Goal: Information Seeking & Learning: Learn about a topic

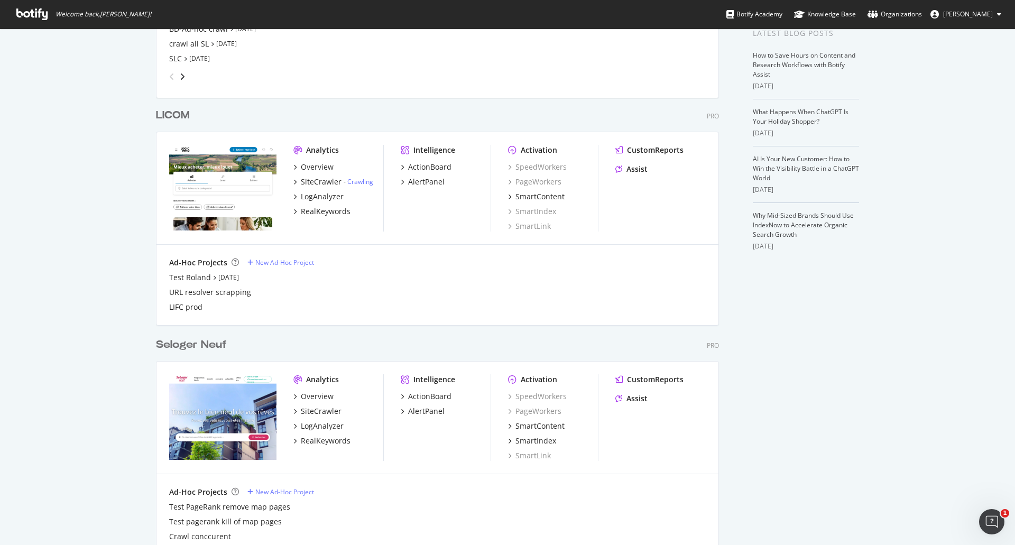
scroll to position [484, 0]
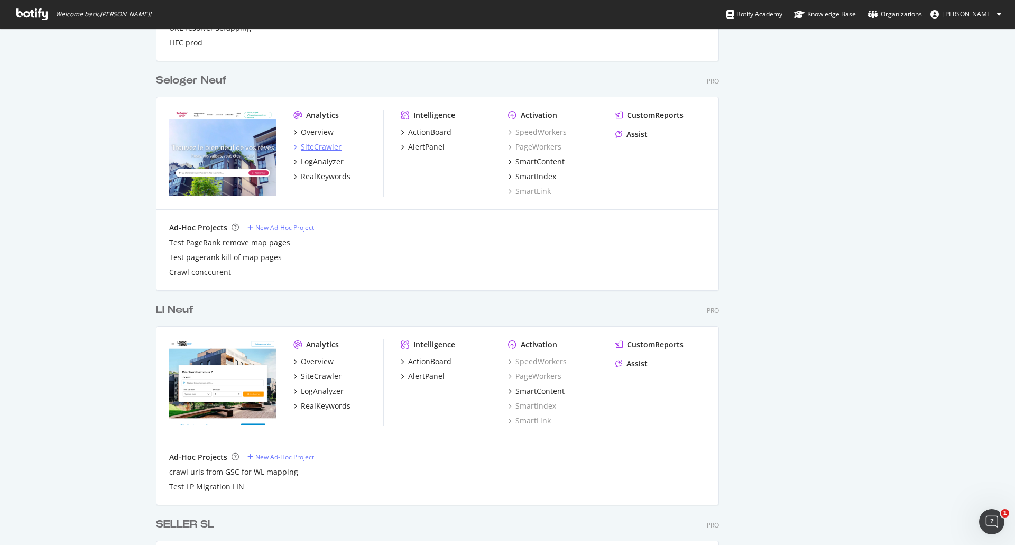
click at [316, 145] on div "SiteCrawler" at bounding box center [321, 147] width 41 height 11
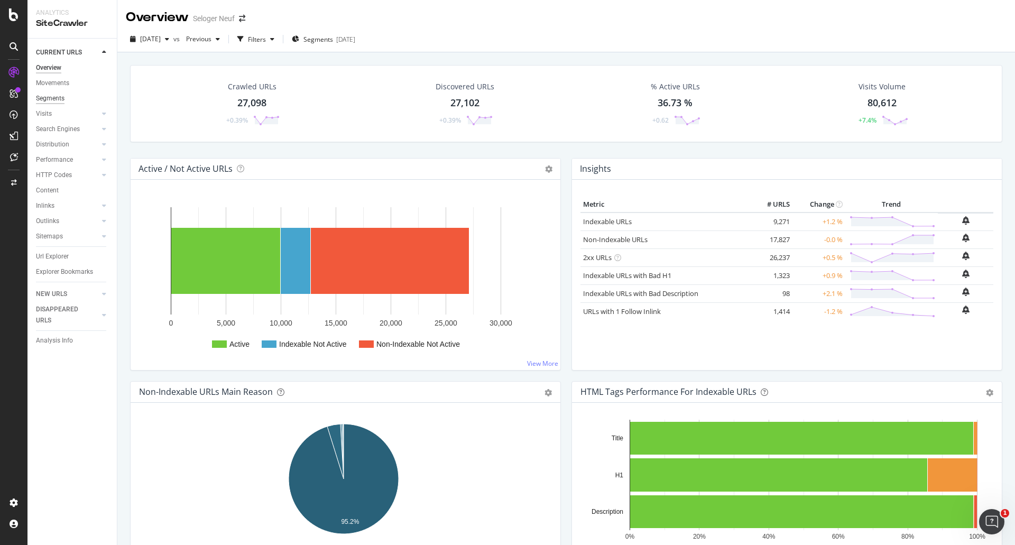
click at [52, 97] on div "Segments" at bounding box center [50, 98] width 29 height 11
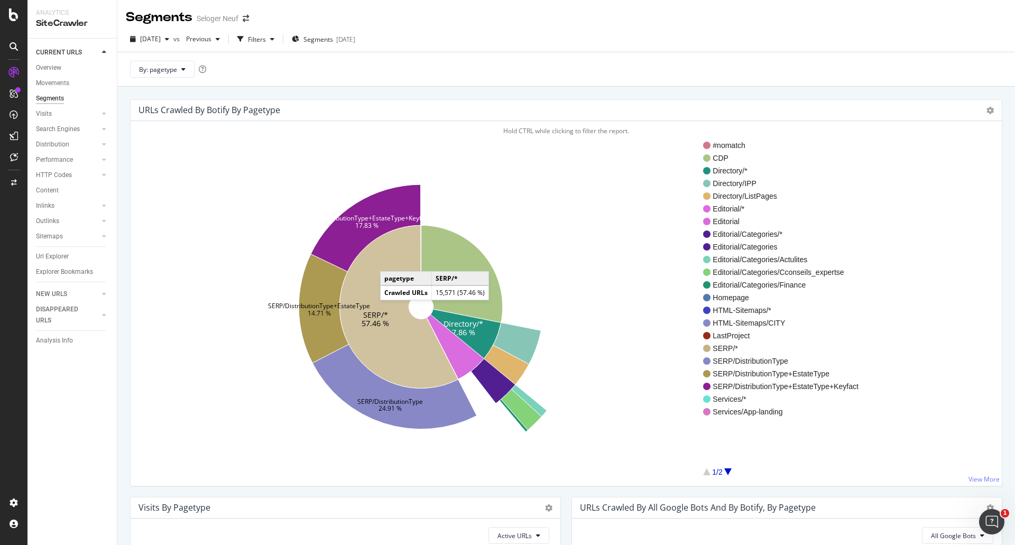
click at [390, 259] on icon at bounding box center [398, 306] width 118 height 163
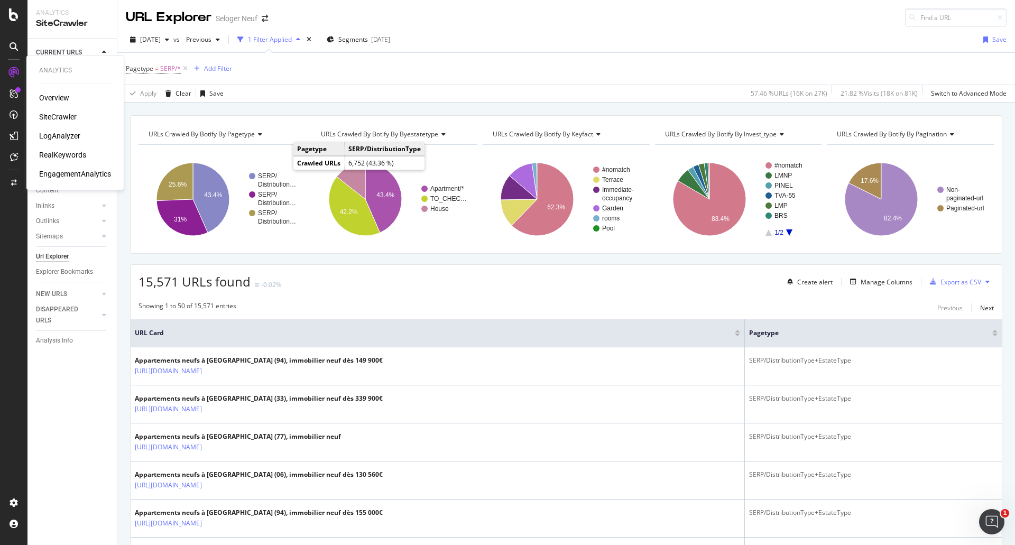
click at [53, 137] on div "LogAnalyzer" at bounding box center [59, 136] width 41 height 11
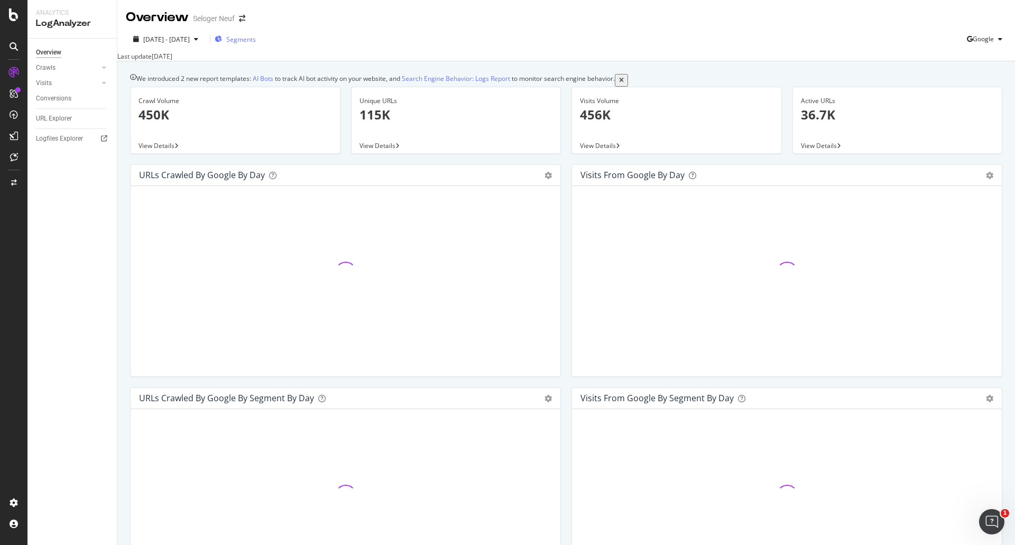
click at [256, 39] on span "Segments" at bounding box center [241, 39] width 30 height 9
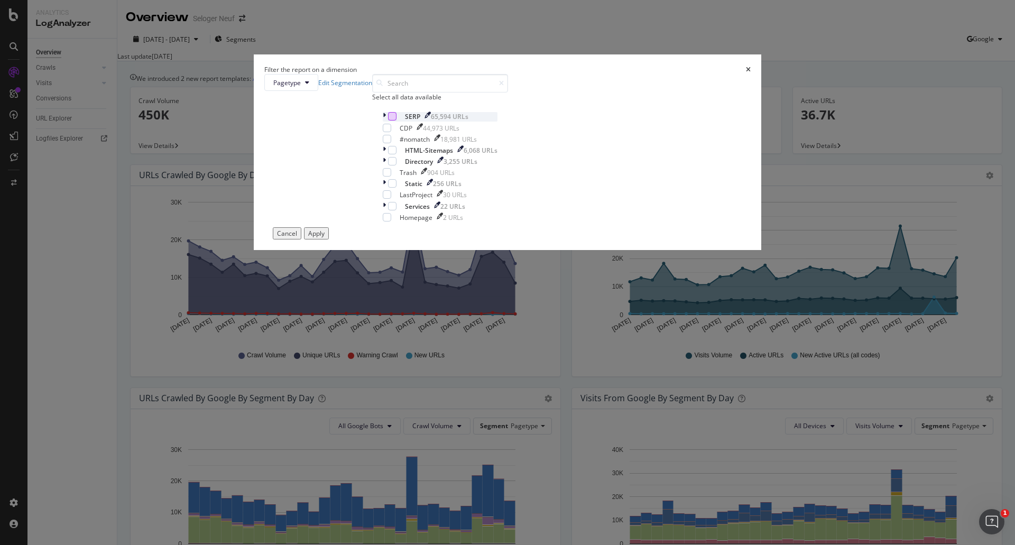
click at [397, 121] on div "modal" at bounding box center [392, 116] width 8 height 8
click at [329, 239] on button "Apply" at bounding box center [316, 233] width 25 height 12
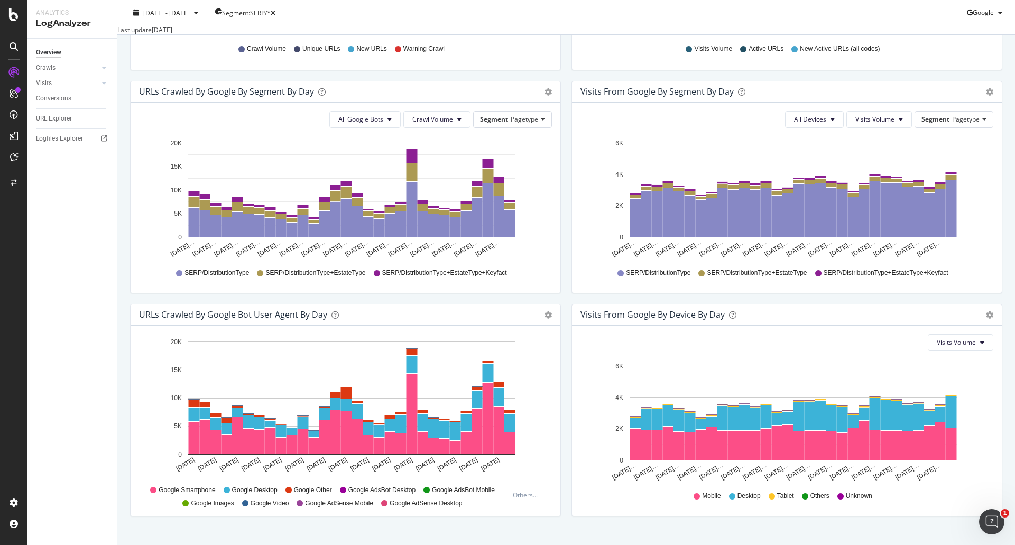
scroll to position [336, 0]
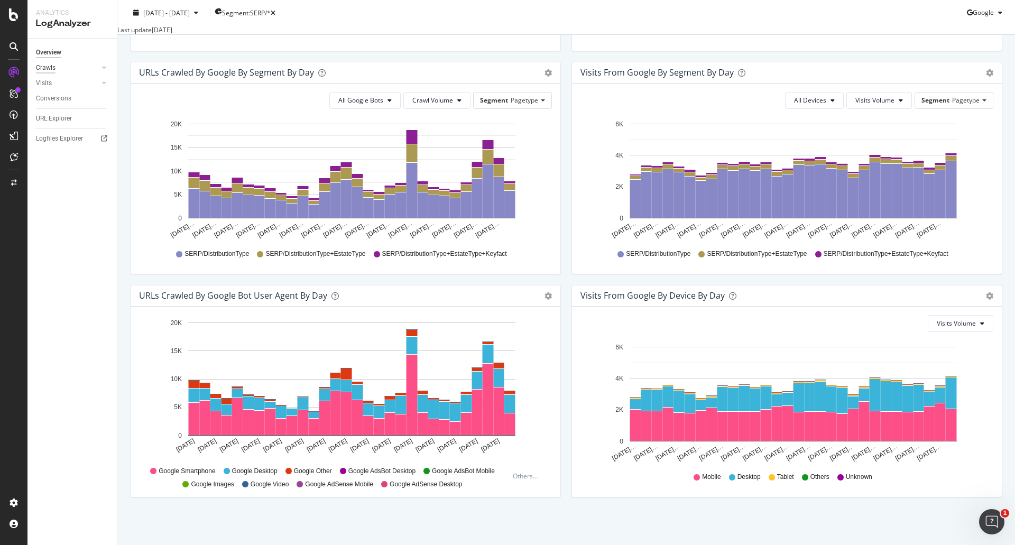
click at [43, 64] on div "Crawls" at bounding box center [46, 67] width 20 height 11
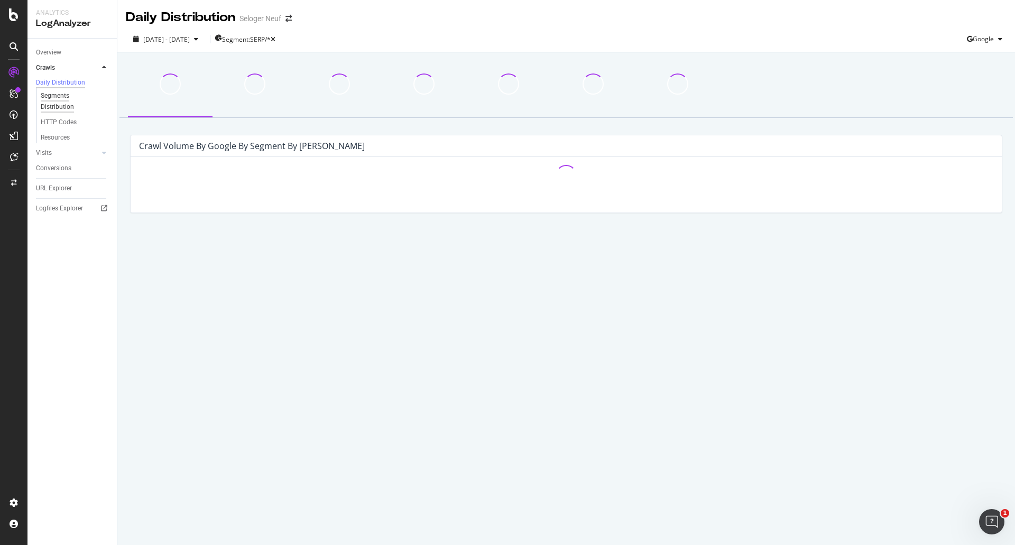
click at [63, 104] on div "Segments Distribution" at bounding box center [70, 101] width 59 height 22
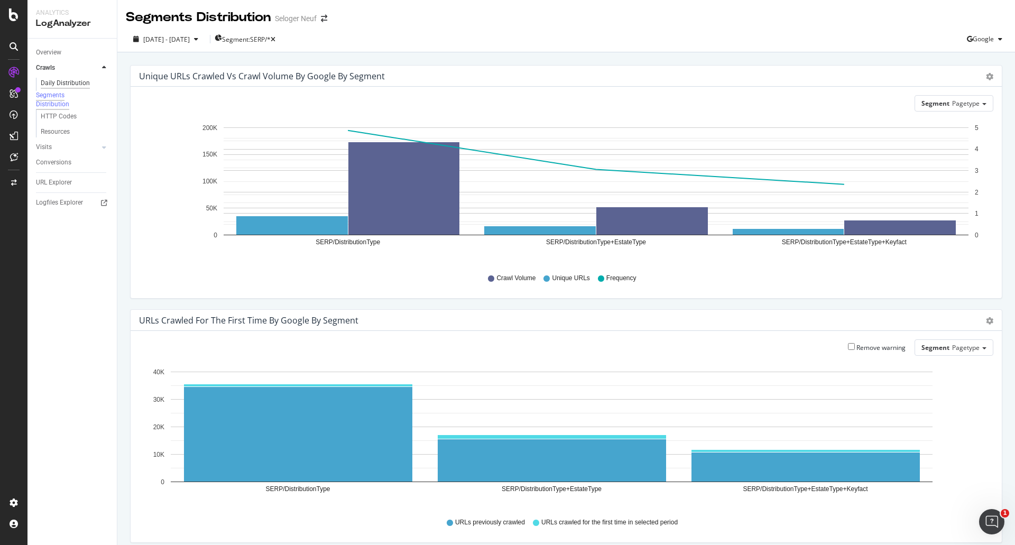
click at [54, 85] on div "Daily Distribution" at bounding box center [65, 83] width 49 height 11
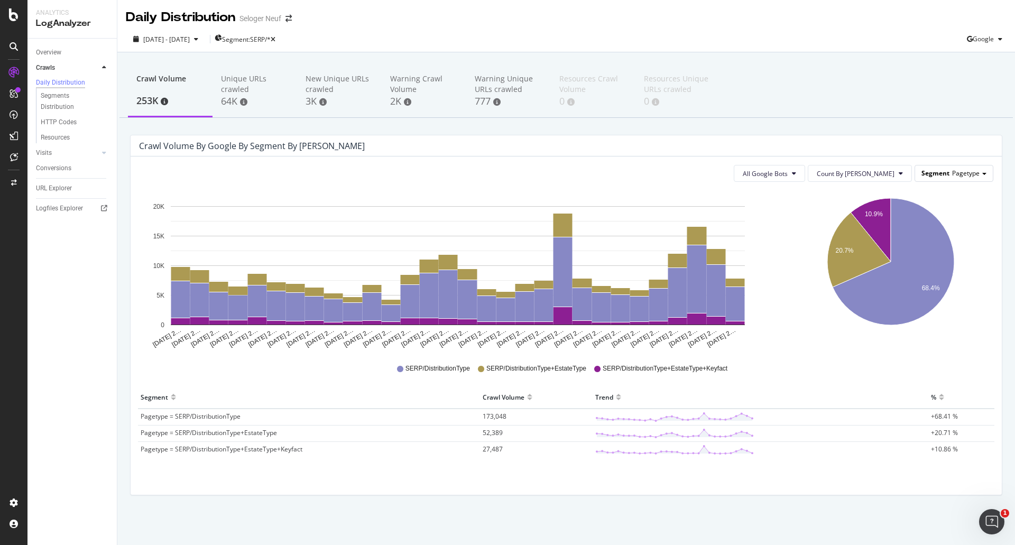
click at [952, 168] on div "Segment Pagetype" at bounding box center [954, 172] width 78 height 15
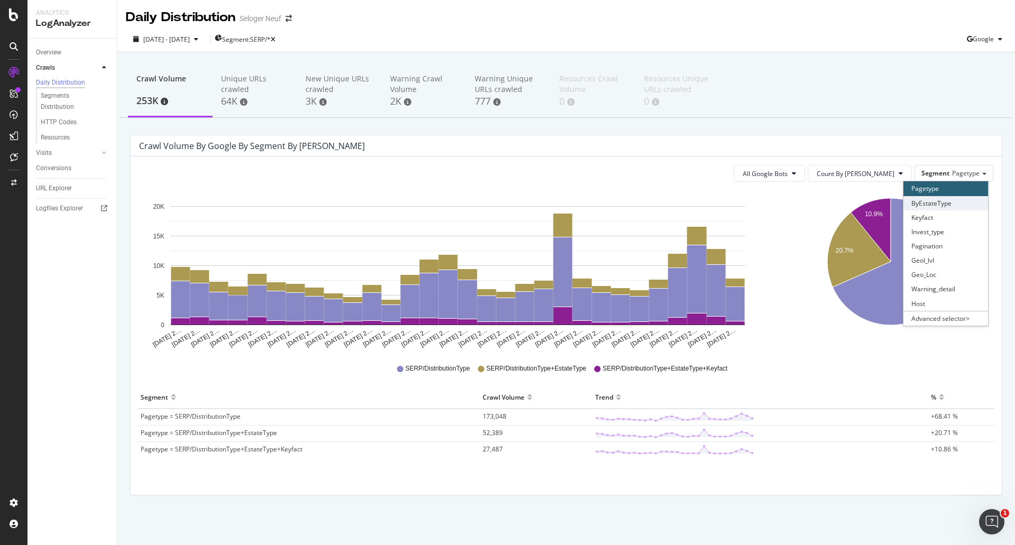
click at [954, 206] on div "ByEstateType" at bounding box center [946, 203] width 85 height 14
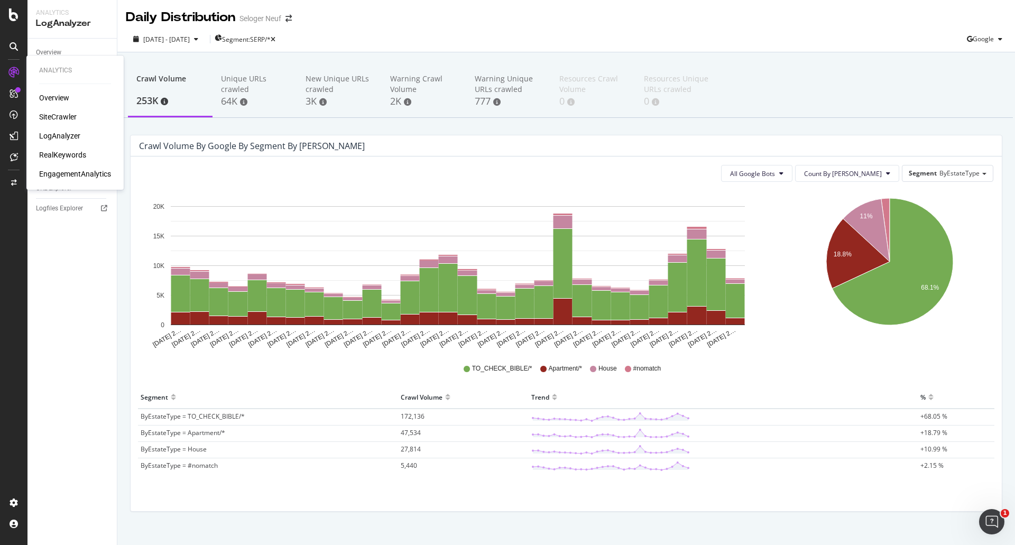
click at [53, 132] on div "LogAnalyzer" at bounding box center [59, 136] width 41 height 11
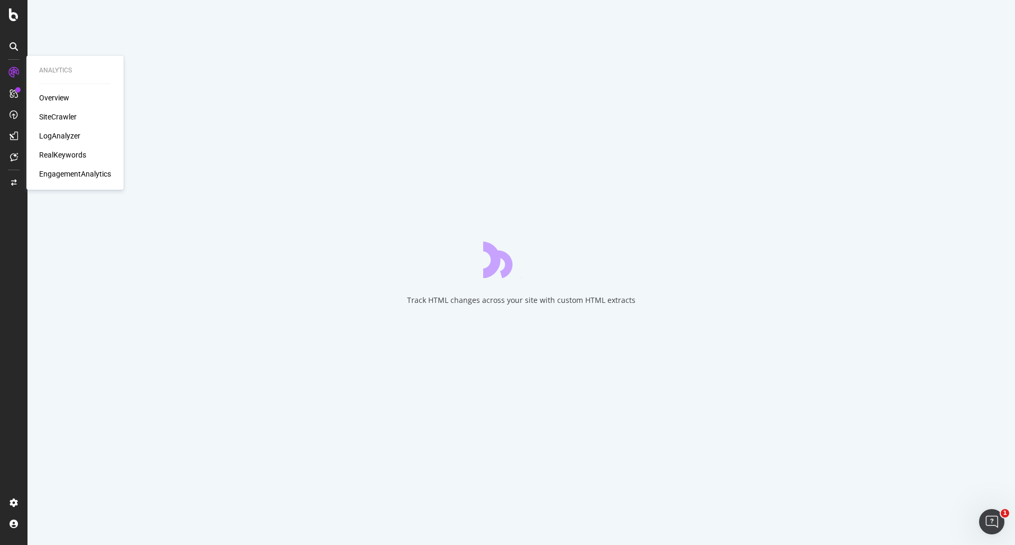
click at [61, 152] on div "RealKeywords" at bounding box center [62, 155] width 47 height 11
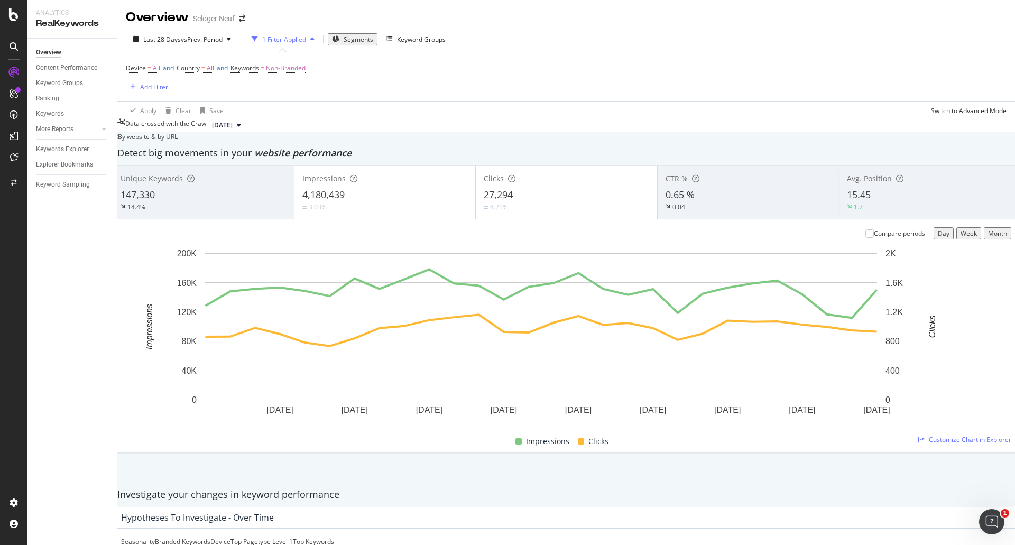
click at [339, 42] on div "Segments" at bounding box center [352, 39] width 41 height 9
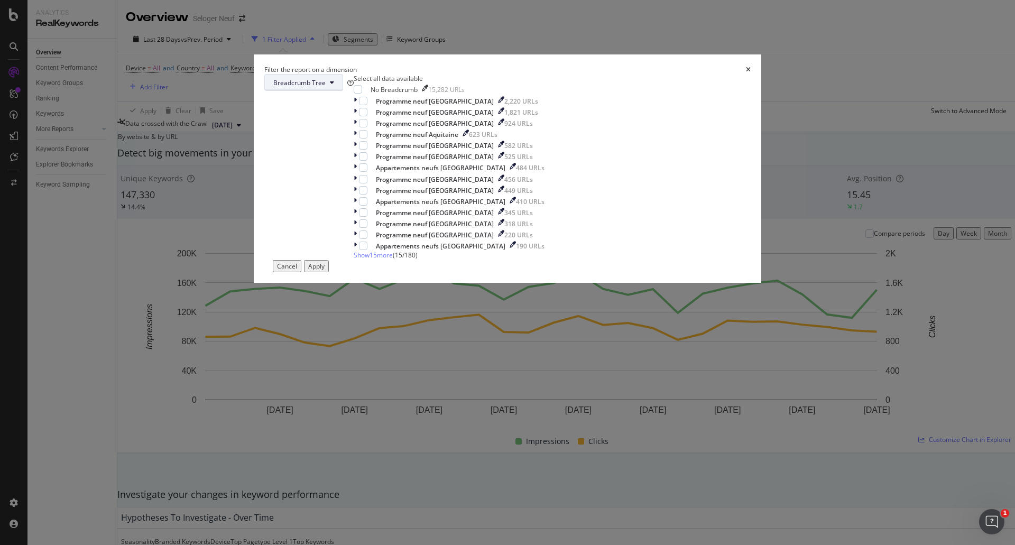
click at [326, 87] on span "Breadcrumb Tree" at bounding box center [299, 82] width 52 height 9
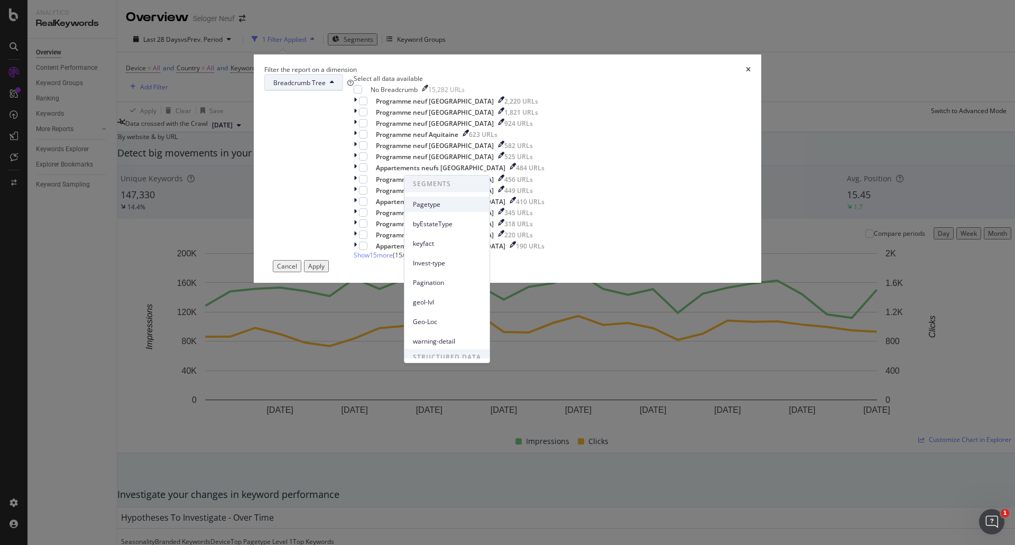
click at [438, 207] on span "Pagetype" at bounding box center [447, 205] width 68 height 10
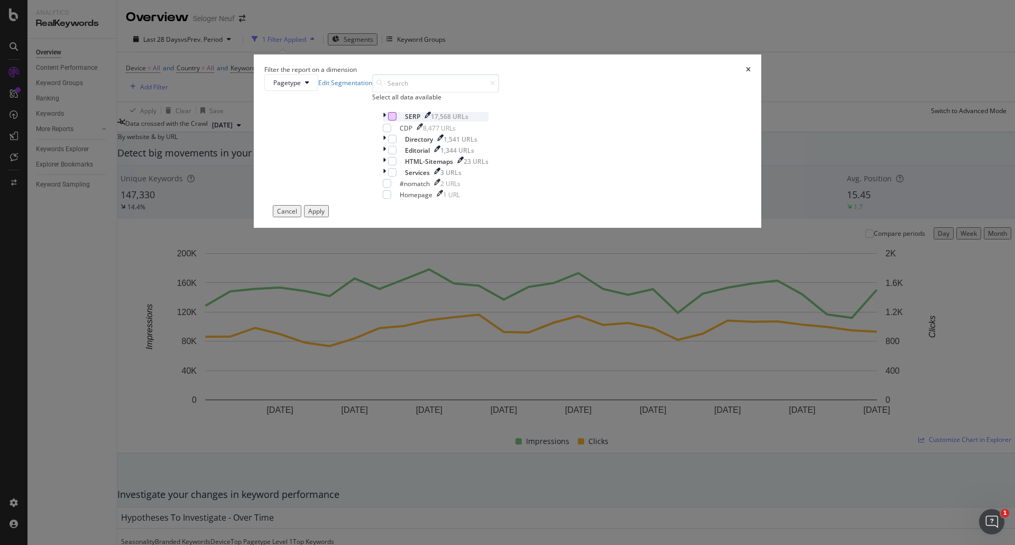
click at [397, 121] on div "modal" at bounding box center [392, 116] width 8 height 8
click at [386, 121] on icon "modal" at bounding box center [384, 116] width 3 height 9
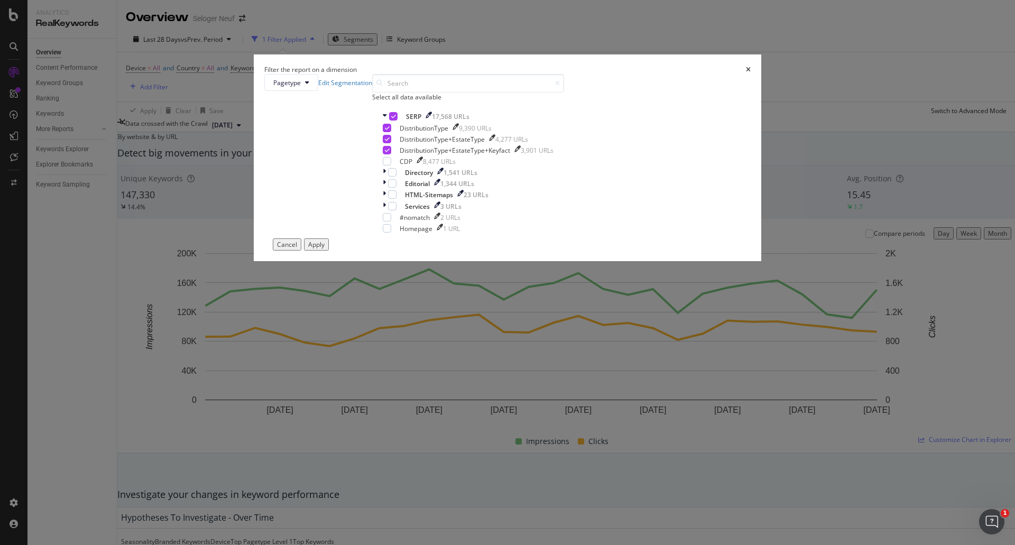
click at [325, 249] on div "Apply" at bounding box center [316, 244] width 16 height 9
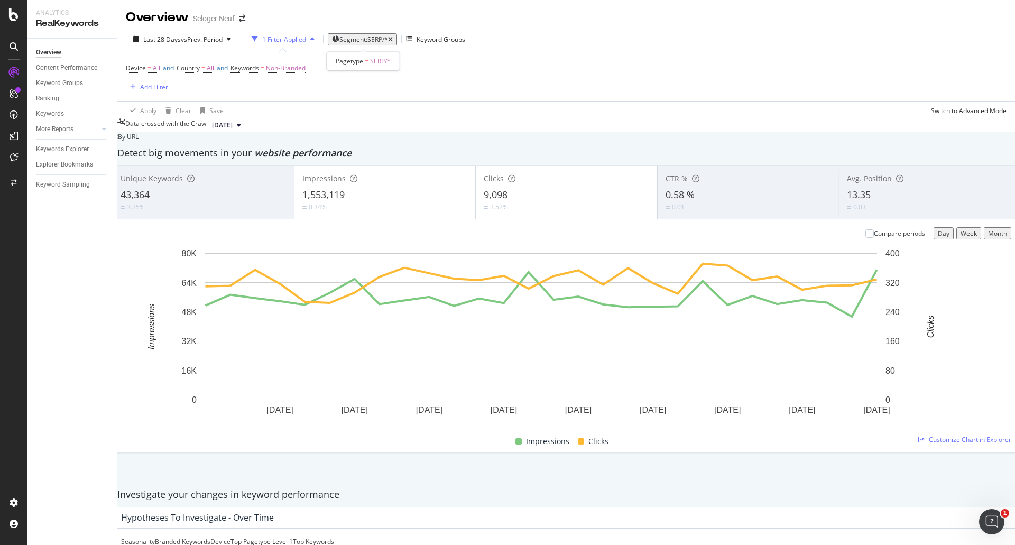
click at [367, 42] on span "Segment: SERP/*" at bounding box center [363, 39] width 49 height 9
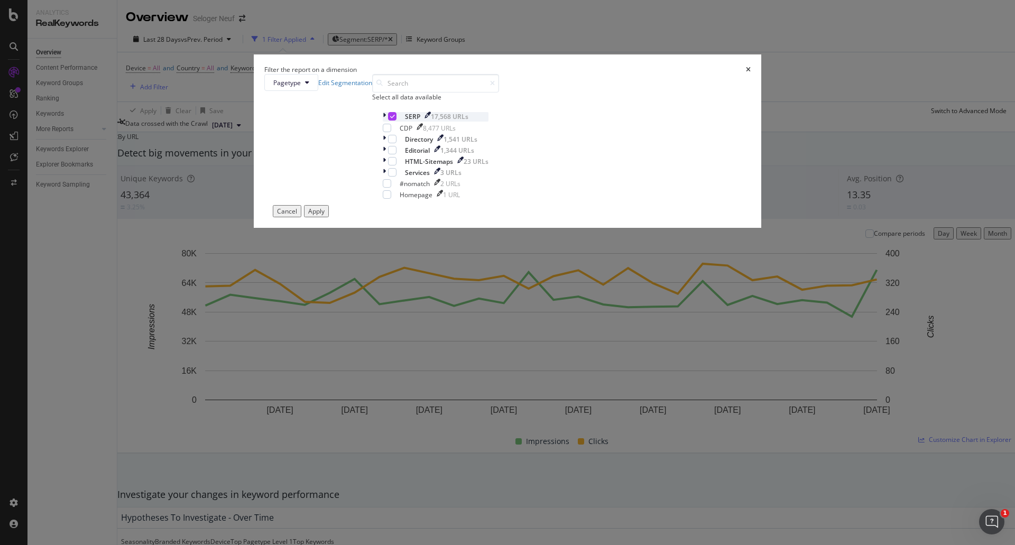
click at [388, 121] on div "modal" at bounding box center [385, 116] width 5 height 9
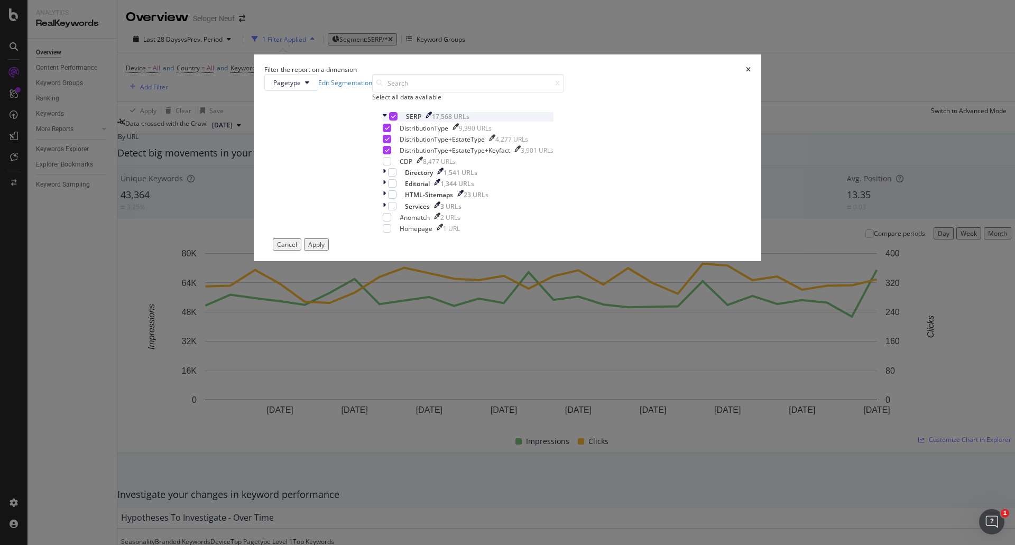
click at [396, 119] on icon "modal" at bounding box center [393, 116] width 5 height 5
click at [391, 132] on div "modal" at bounding box center [387, 128] width 8 height 8
click at [325, 249] on div "Apply" at bounding box center [316, 244] width 16 height 9
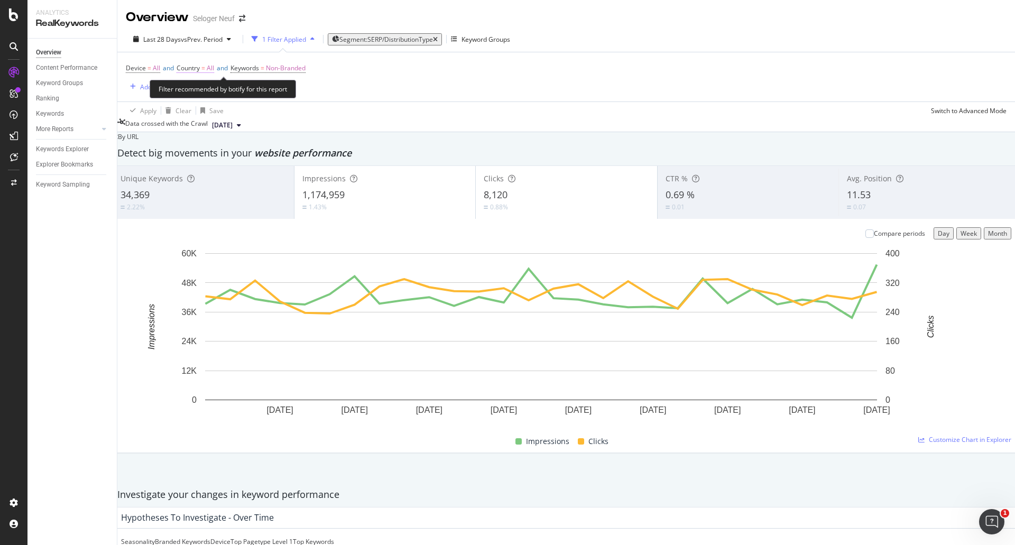
click at [213, 69] on span "Country = All" at bounding box center [196, 68] width 38 height 10
click at [204, 79] on icon at bounding box center [200, 76] width 7 height 6
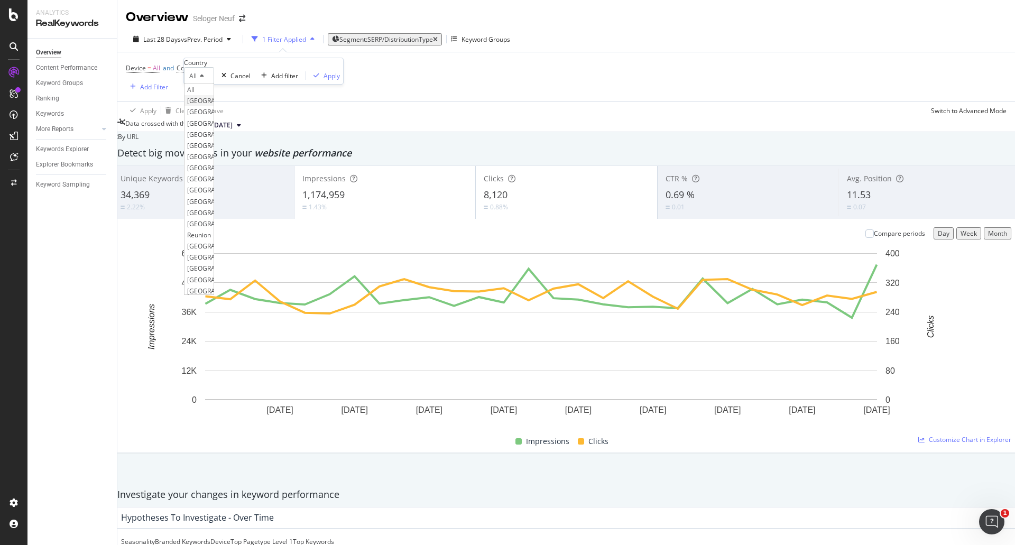
click at [206, 105] on span "[GEOGRAPHIC_DATA]" at bounding box center [219, 100] width 64 height 9
click at [380, 80] on div "Apply" at bounding box center [388, 75] width 16 height 9
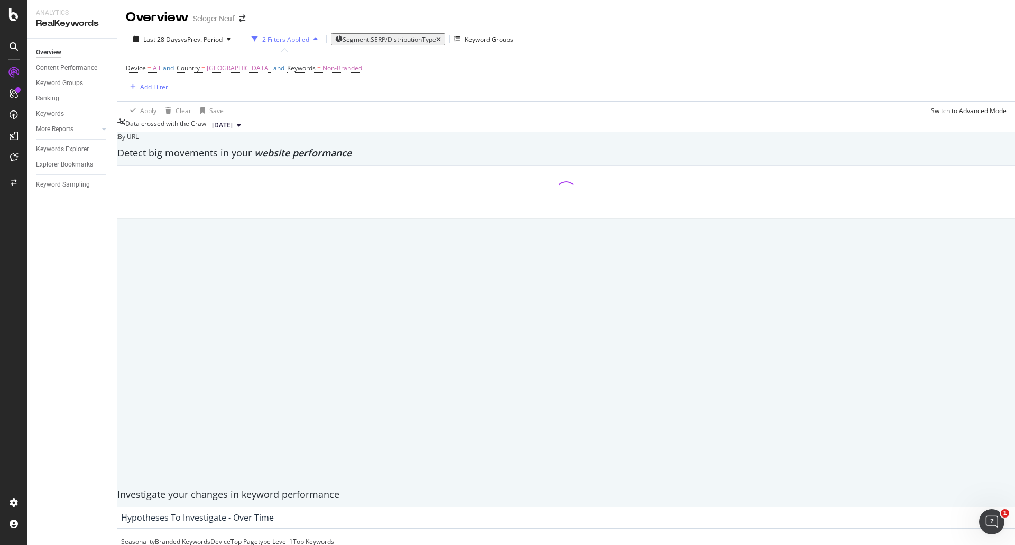
click at [138, 88] on div "button" at bounding box center [133, 87] width 14 height 6
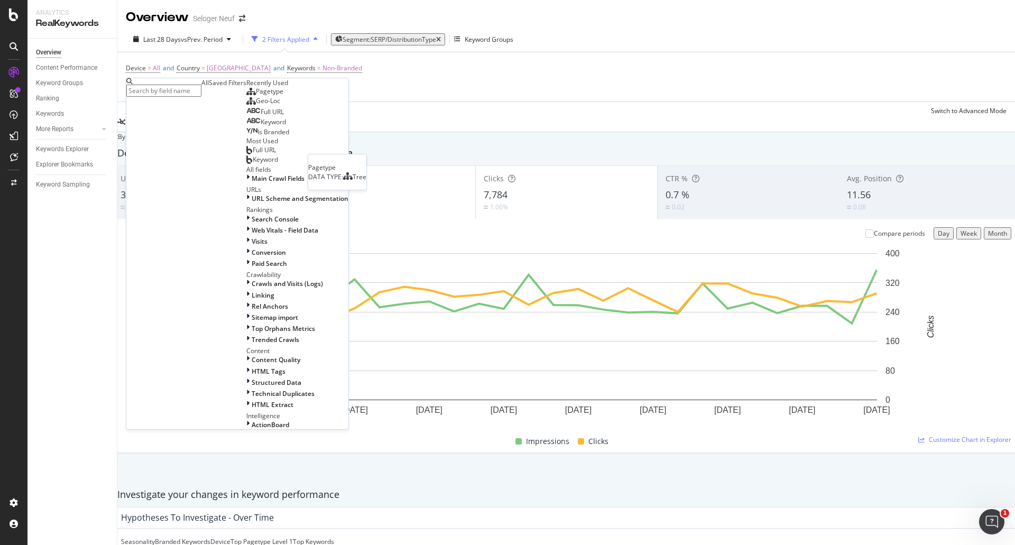
click at [246, 96] on div "Pagetype" at bounding box center [264, 91] width 37 height 8
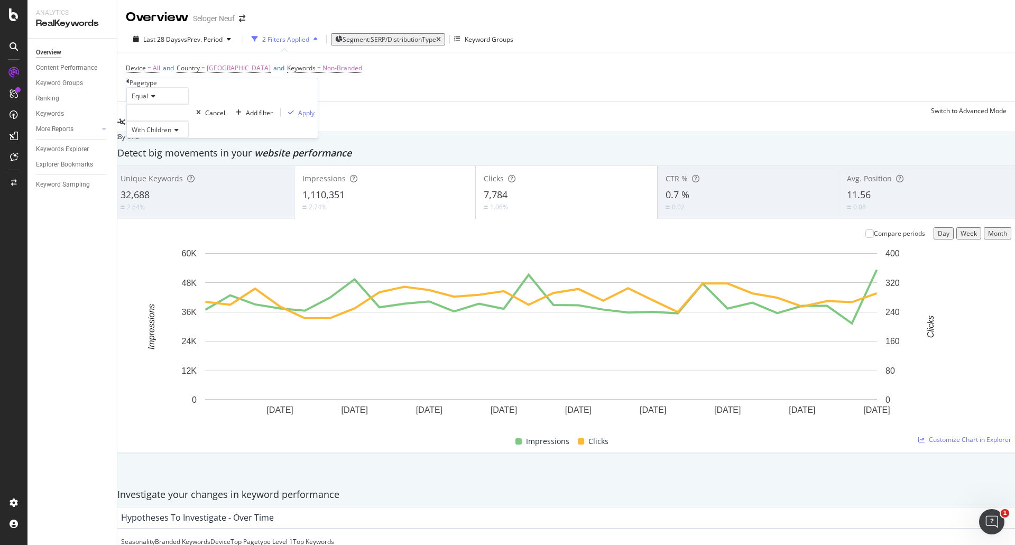
click at [170, 121] on div at bounding box center [157, 112] width 62 height 17
click at [133, 130] on icon at bounding box center [132, 127] width 4 height 6
click at [497, 42] on div "Keyword Groups" at bounding box center [489, 39] width 49 height 9
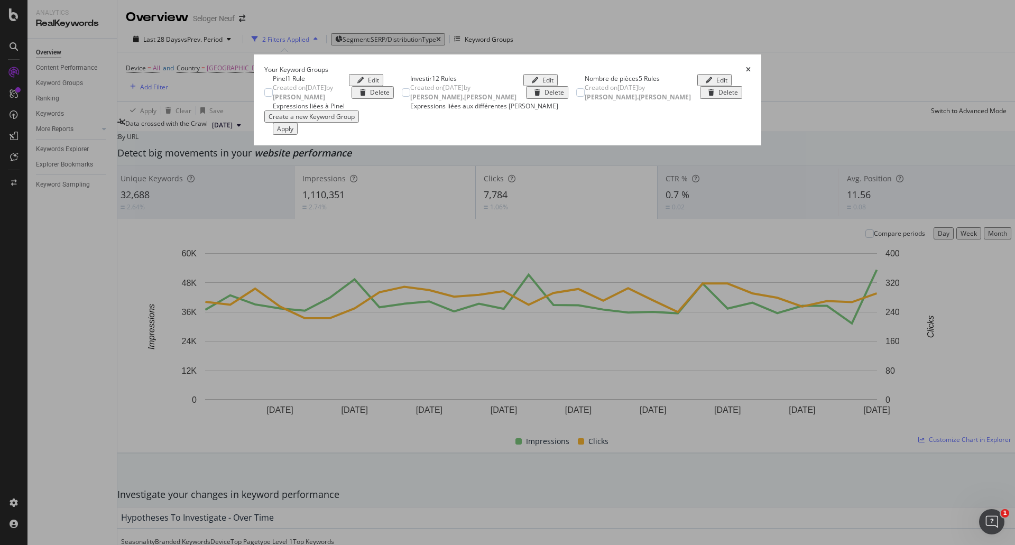
click at [751, 65] on div "Your Keyword Groups" at bounding box center [507, 69] width 486 height 9
click at [751, 67] on icon "times" at bounding box center [748, 70] width 5 height 6
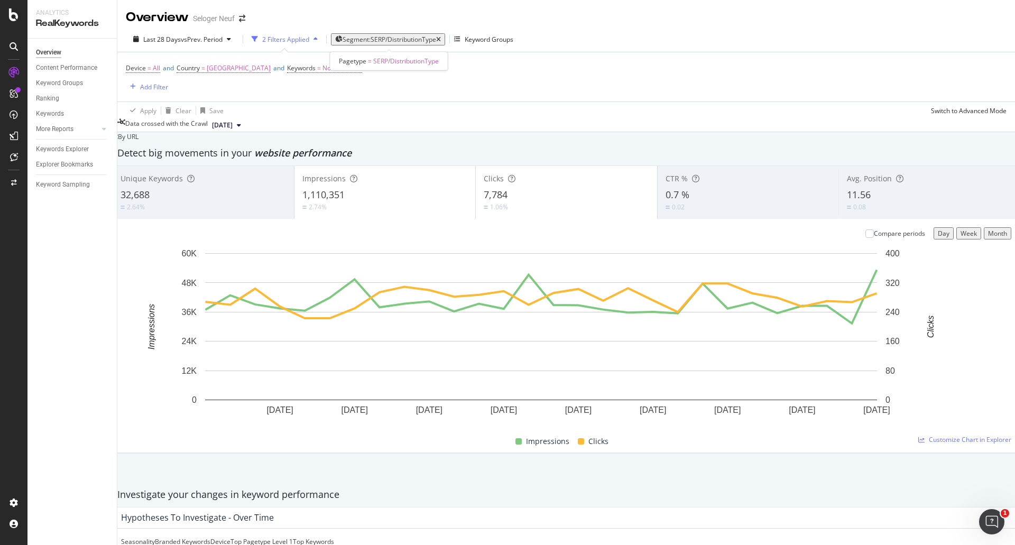
click at [383, 39] on span "Segment: SERP/DistributionType" at bounding box center [390, 39] width 94 height 9
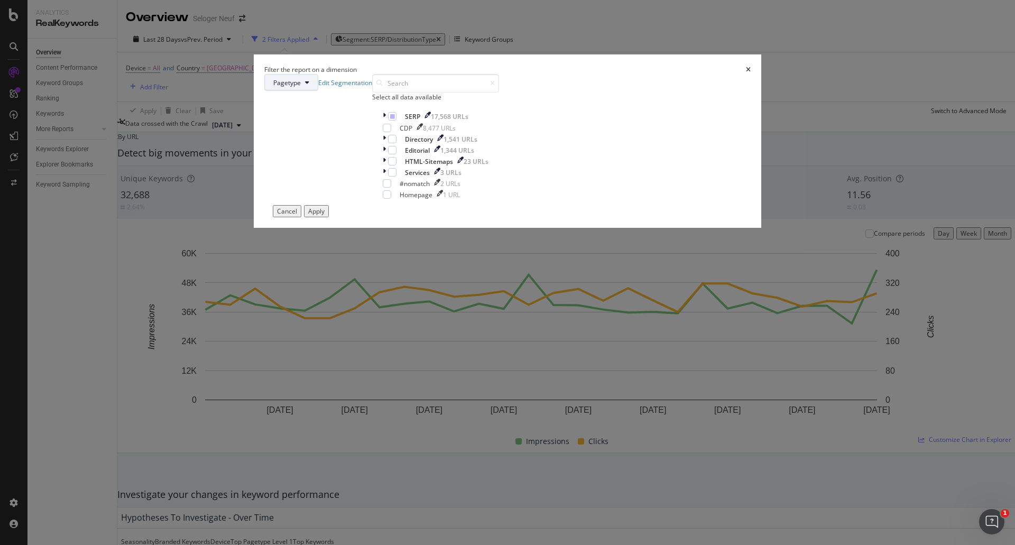
click at [301, 87] on span "Pagetype" at bounding box center [286, 82] width 27 height 9
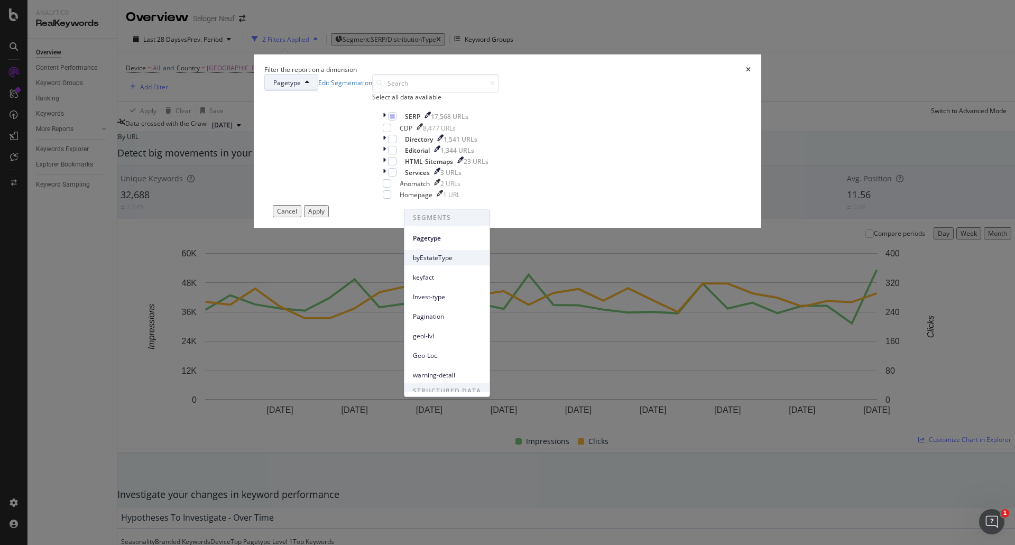
click at [446, 260] on span "byEstateType" at bounding box center [447, 258] width 68 height 10
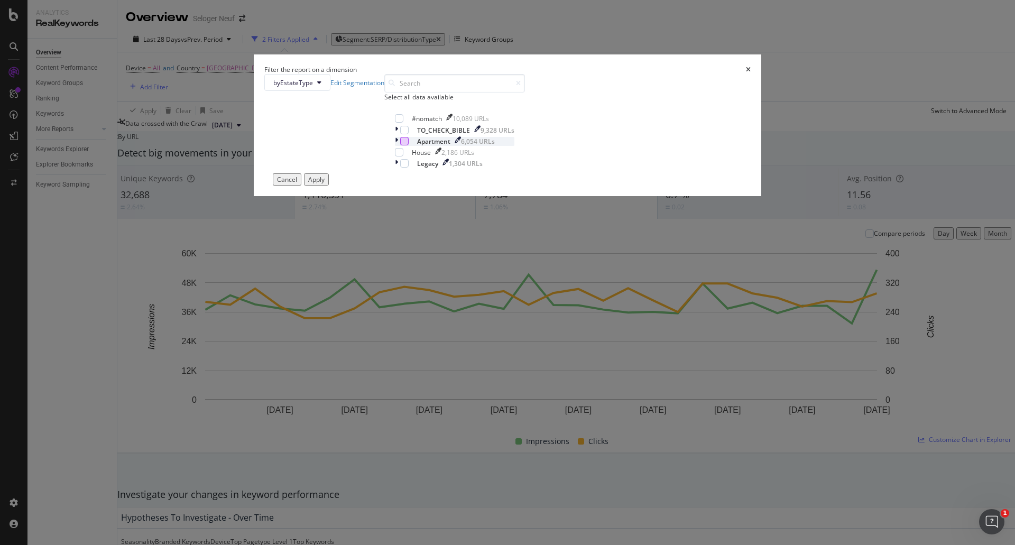
click at [409, 145] on div "modal" at bounding box center [404, 141] width 8 height 8
click at [403, 156] on div "modal" at bounding box center [399, 152] width 8 height 8
click at [398, 146] on icon "modal" at bounding box center [396, 141] width 3 height 9
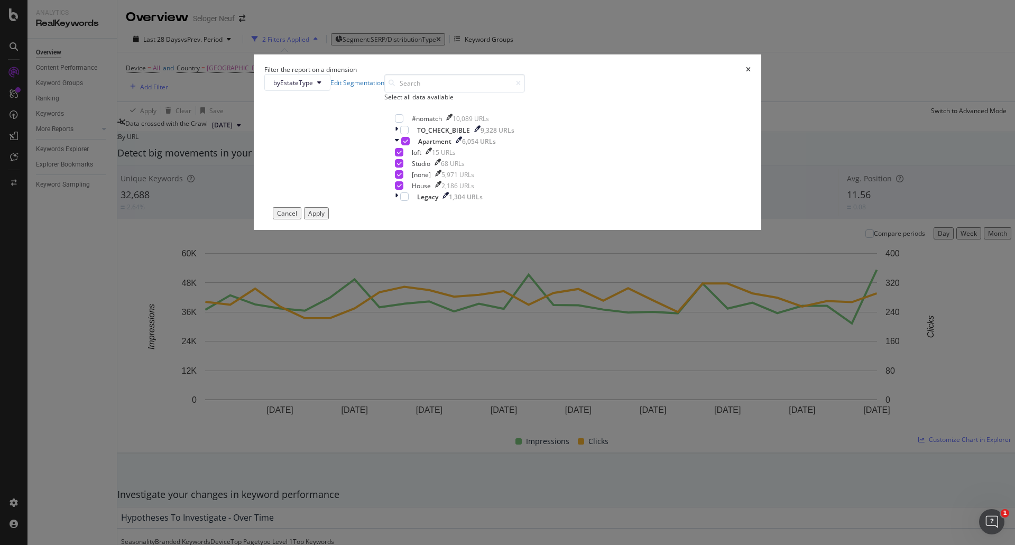
click at [325, 218] on div "Apply" at bounding box center [316, 213] width 16 height 9
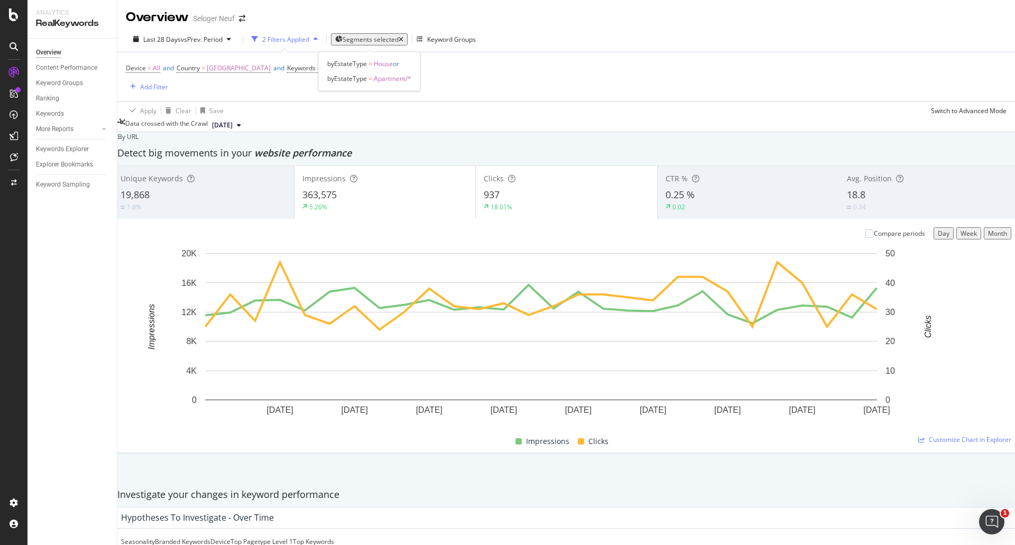
click at [367, 41] on span "Segments selected" at bounding box center [371, 39] width 56 height 9
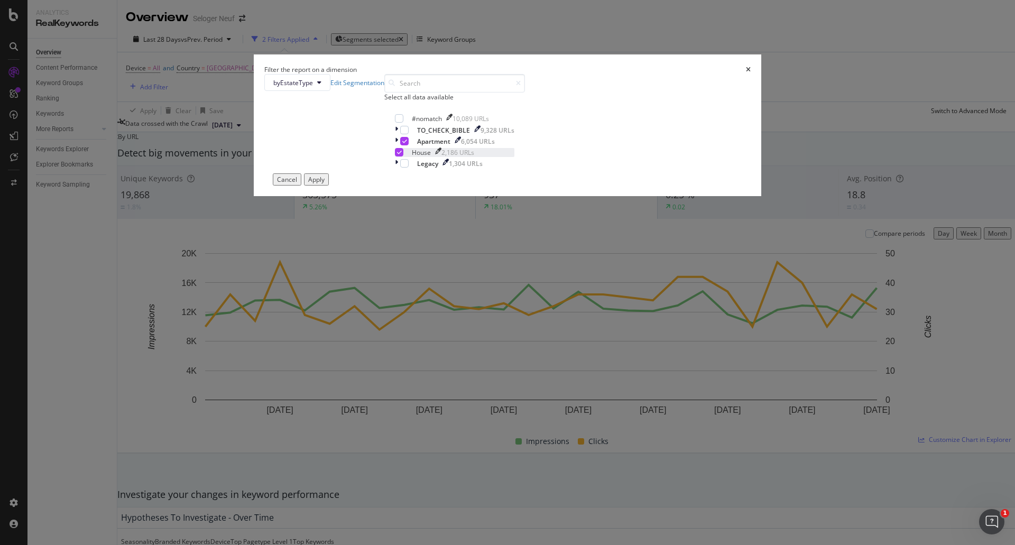
click at [402, 155] on icon "modal" at bounding box center [399, 152] width 5 height 5
click at [325, 184] on div "Apply" at bounding box center [316, 179] width 16 height 9
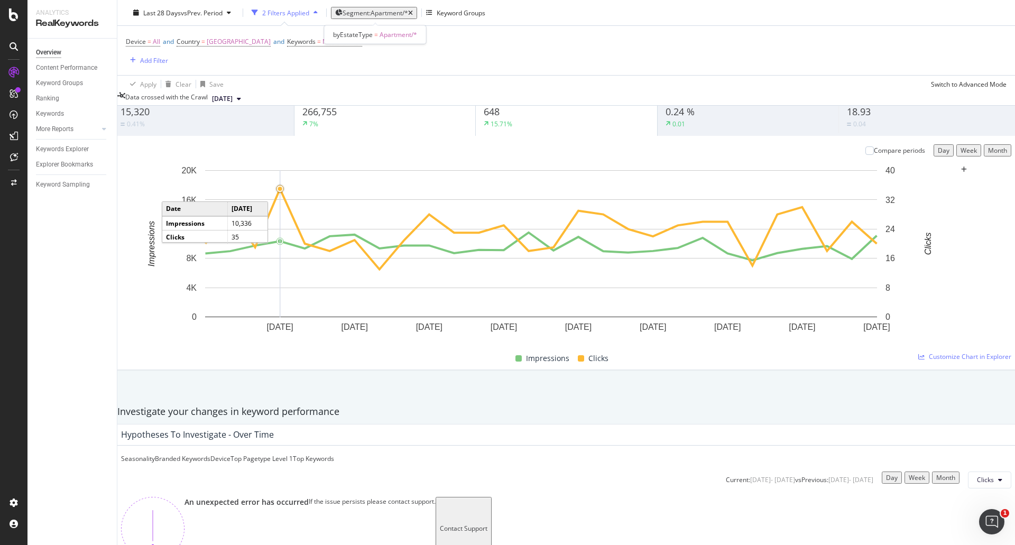
scroll to position [53, 0]
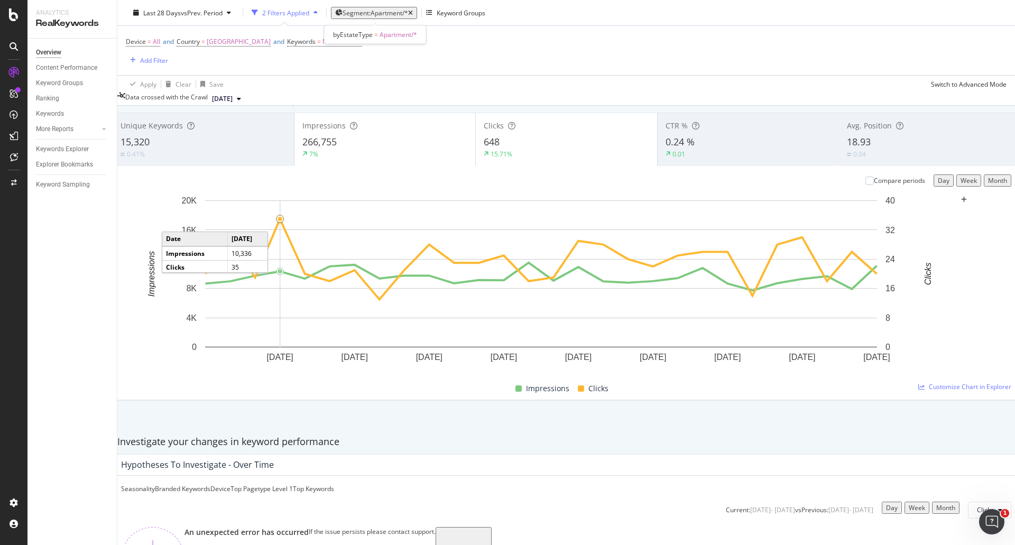
click at [376, 10] on span "Segment: Apartment/*" at bounding box center [376, 12] width 66 height 9
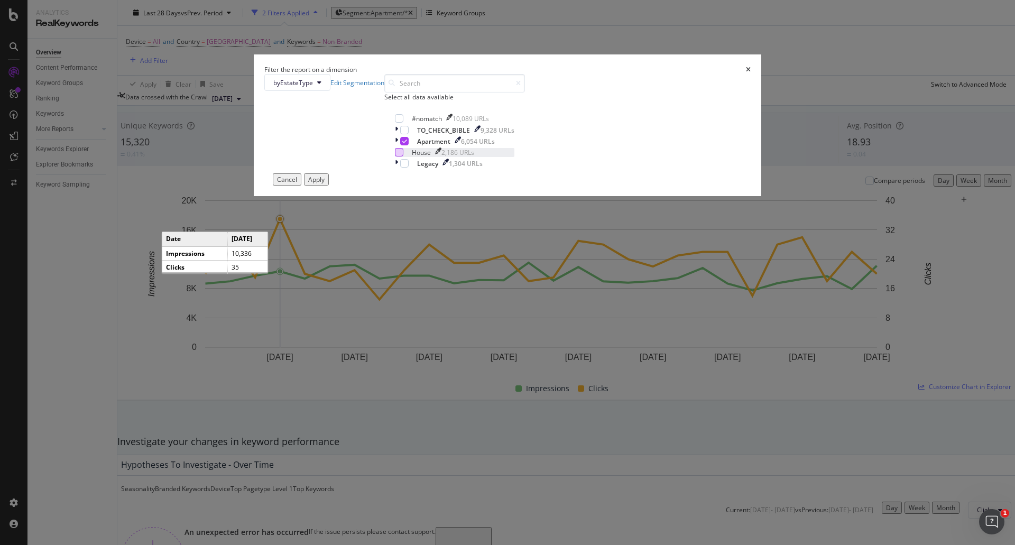
click at [403, 156] on div "modal" at bounding box center [399, 152] width 8 height 8
click at [407, 144] on icon "modal" at bounding box center [404, 141] width 5 height 5
click at [325, 184] on div "Apply" at bounding box center [316, 179] width 16 height 9
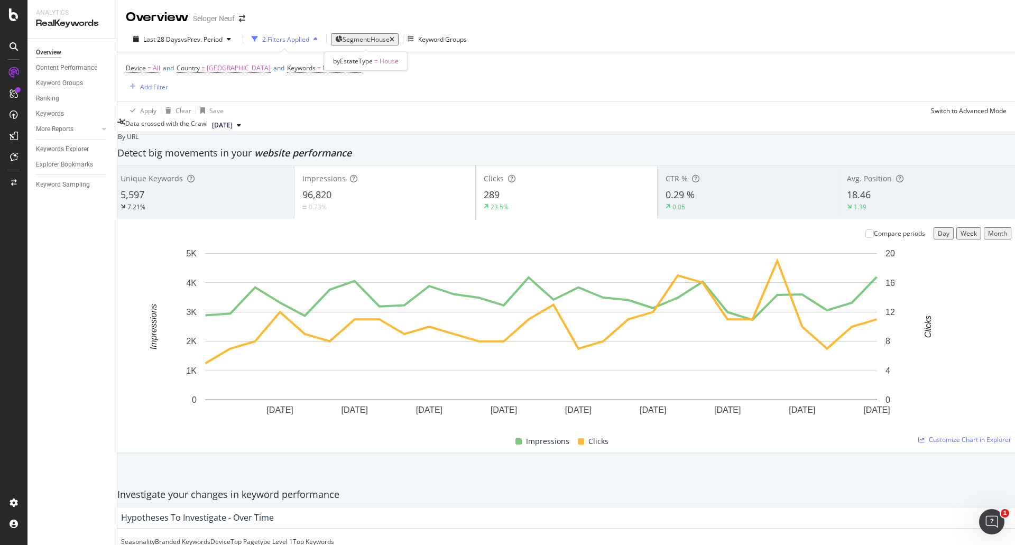
click at [359, 43] on span "Segment: House" at bounding box center [366, 39] width 47 height 9
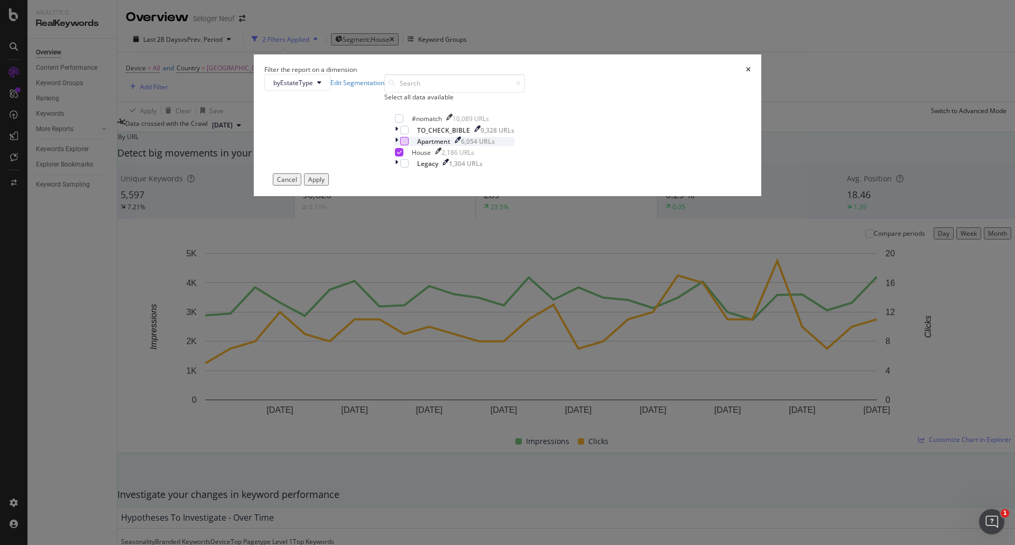
click at [409, 145] on div "modal" at bounding box center [404, 141] width 8 height 8
click at [398, 146] on icon "modal" at bounding box center [396, 141] width 3 height 9
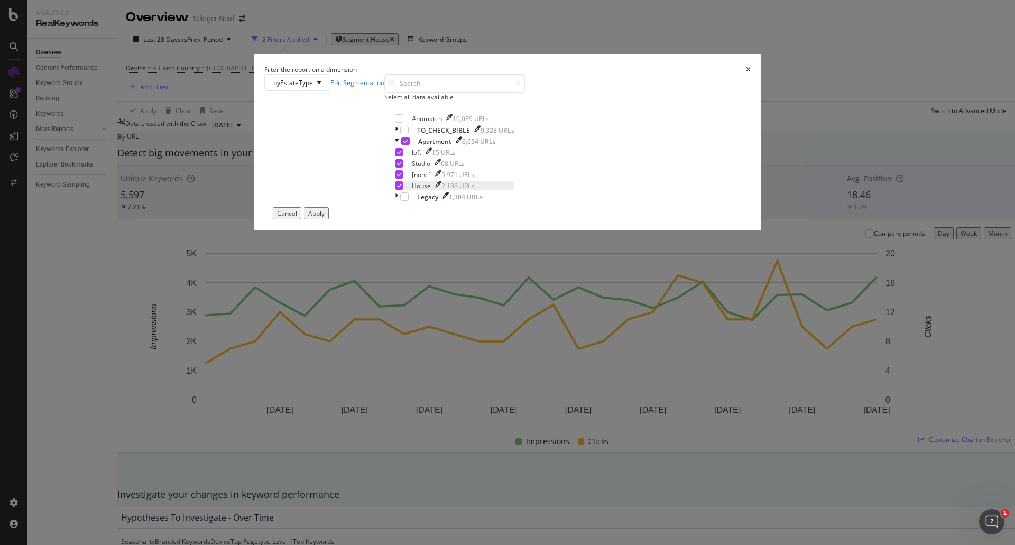
click at [402, 188] on icon "modal" at bounding box center [399, 185] width 5 height 5
click at [402, 155] on icon "modal" at bounding box center [399, 152] width 5 height 5
click at [402, 177] on icon "modal" at bounding box center [399, 174] width 5 height 5
click at [325, 218] on div "Apply" at bounding box center [316, 213] width 16 height 9
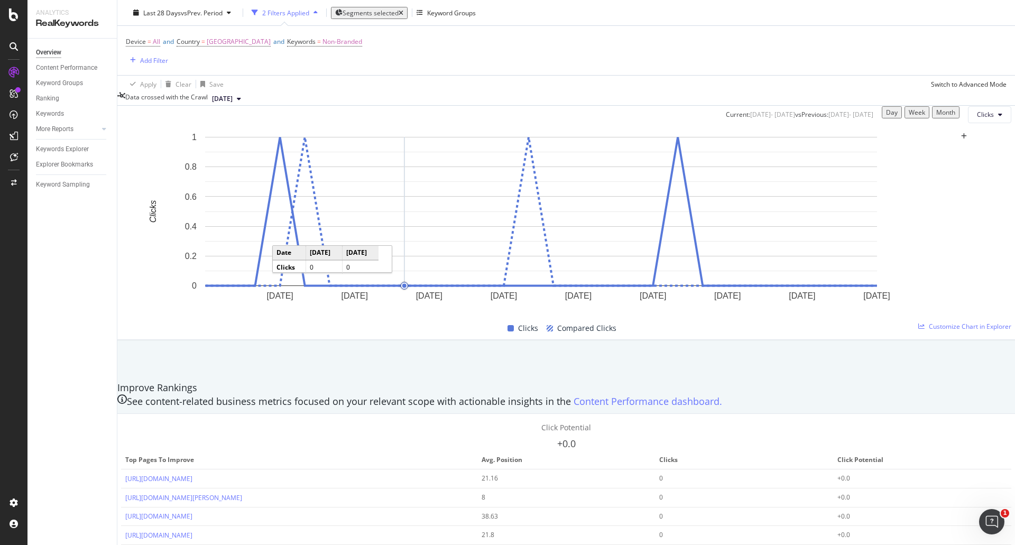
scroll to position [582, 0]
